Goal: Check status: Check status

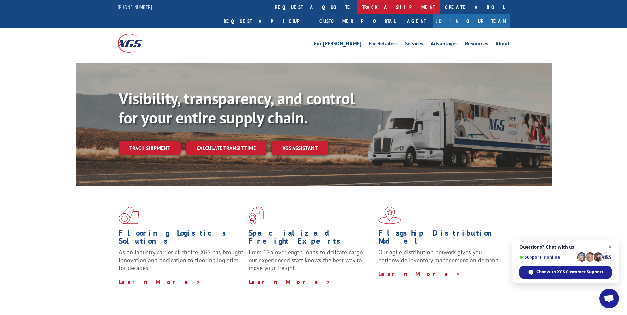
click at [357, 6] on link "track a shipment" at bounding box center [398, 7] width 83 height 14
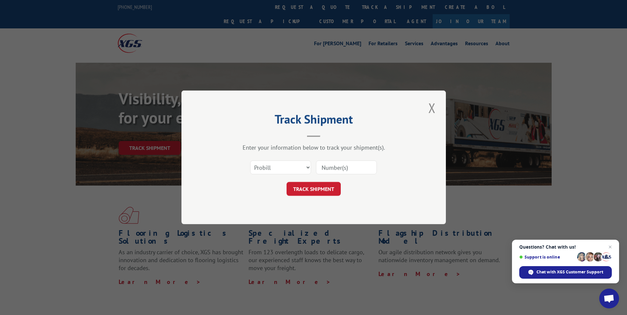
click at [333, 169] on input at bounding box center [346, 168] width 61 height 14
type input "17511615"
click at [314, 189] on button "TRACK SHIPMENT" at bounding box center [313, 189] width 54 height 14
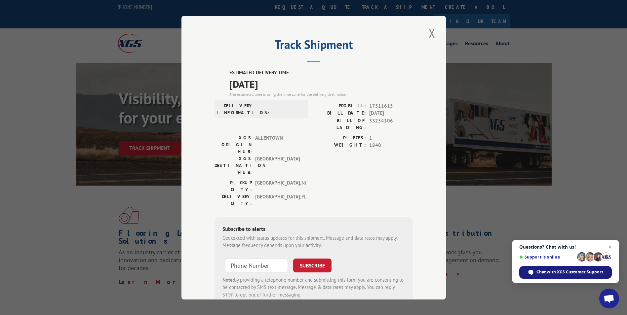
click at [555, 270] on span "Chat with XGS Customer Support" at bounding box center [569, 272] width 67 height 6
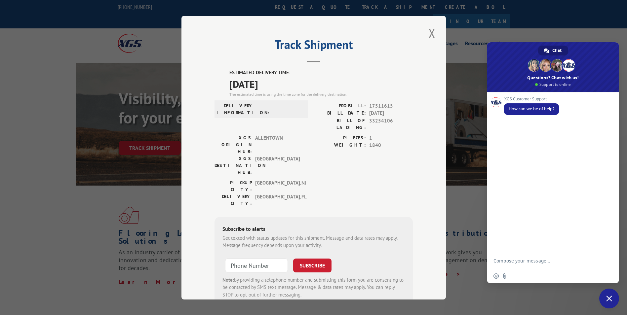
click at [501, 132] on div "XGS Customer Support How can we be of help?" at bounding box center [553, 172] width 132 height 161
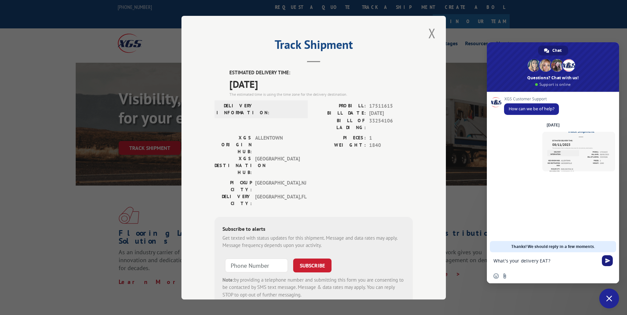
type textarea "What's your delivery EAT?"
click at [604, 262] on span "Send" at bounding box center [607, 260] width 11 height 11
click at [427, 32] on button "Close modal" at bounding box center [431, 33] width 11 height 18
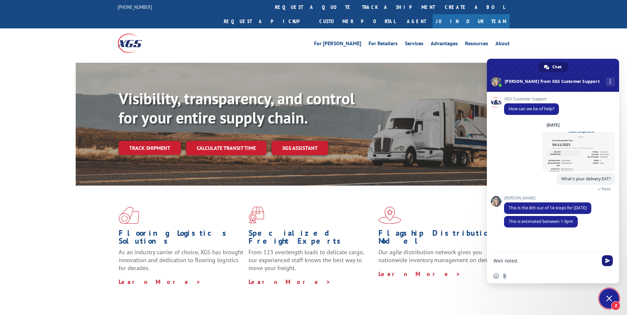
type textarea "Well noted."
click at [605, 258] on span "Send" at bounding box center [607, 260] width 11 height 11
